Goal: Ask a question

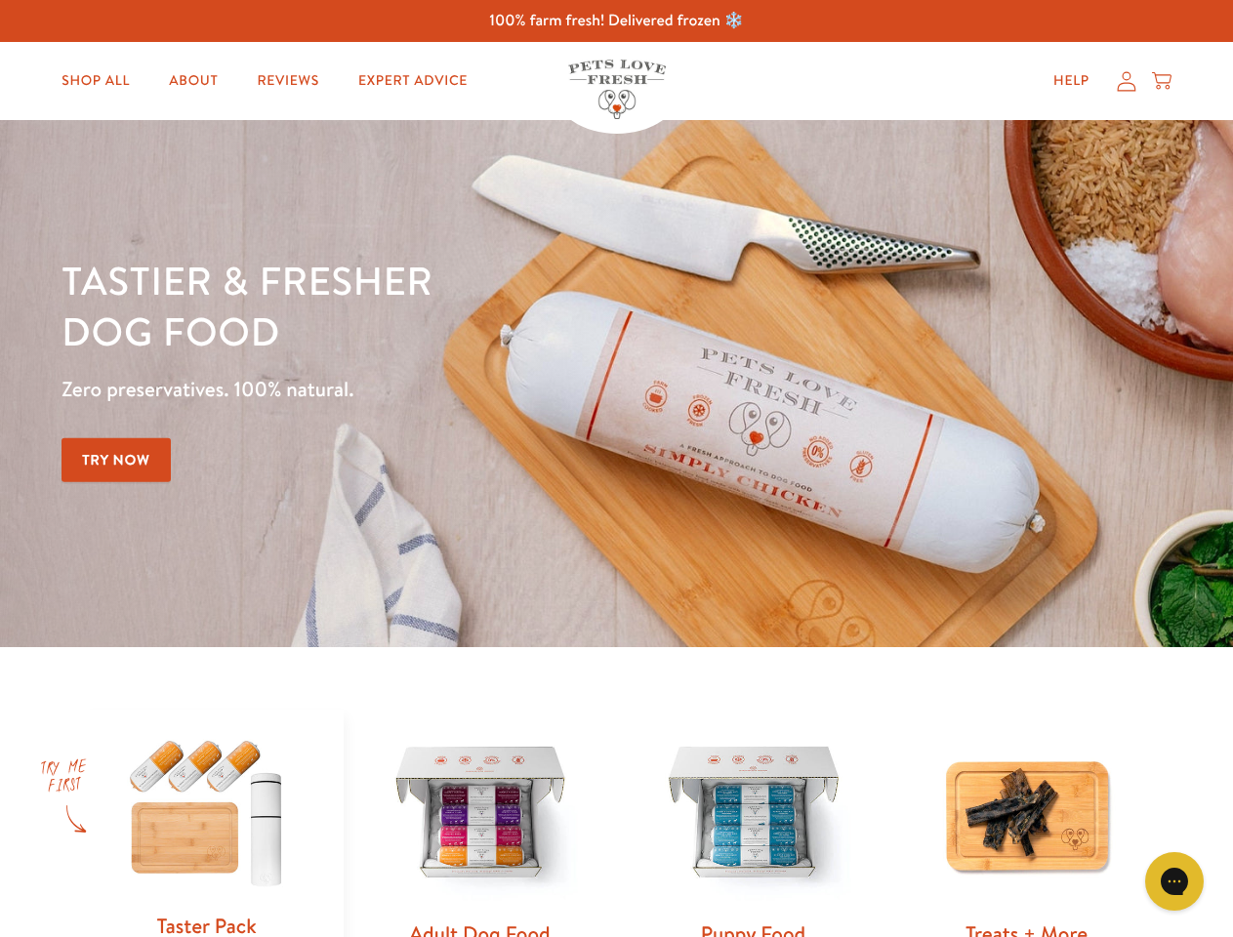
click at [616, 469] on div "Tastier & fresher dog food Zero preservatives. 100% natural. Try Now" at bounding box center [432, 384] width 740 height 258
click at [1174, 882] on icon "Gorgias live chat" at bounding box center [1174, 881] width 19 height 19
